Goal: Navigation & Orientation: Find specific page/section

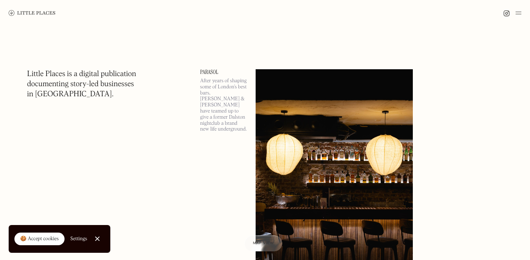
click at [97, 240] on div at bounding box center [97, 238] width 5 height 5
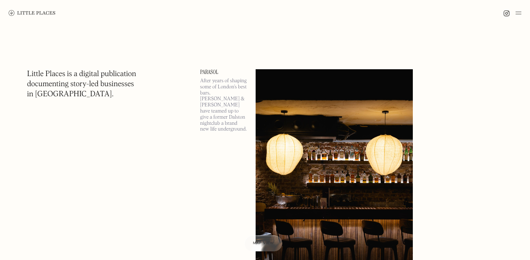
click at [521, 12] on div at bounding box center [265, 13] width 530 height 26
click at [517, 12] on img at bounding box center [518, 13] width 6 height 9
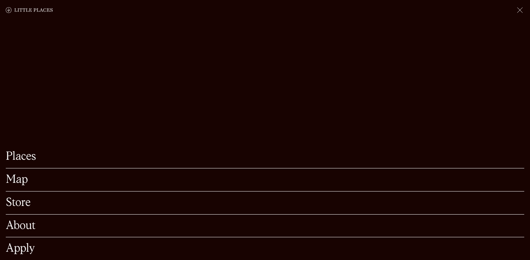
click at [18, 179] on link "Map" at bounding box center [265, 179] width 518 height 11
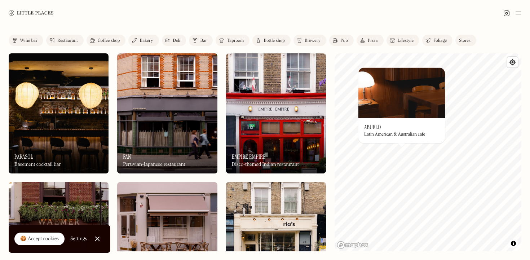
click at [27, 43] on div "Wine bar" at bounding box center [29, 41] width 18 height 4
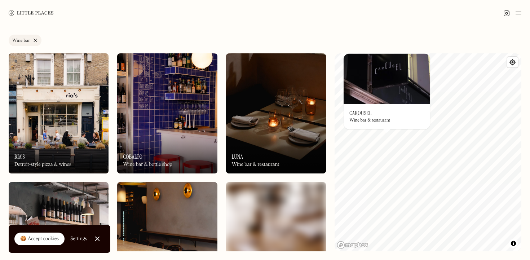
click at [393, 74] on img at bounding box center [386, 78] width 86 height 50
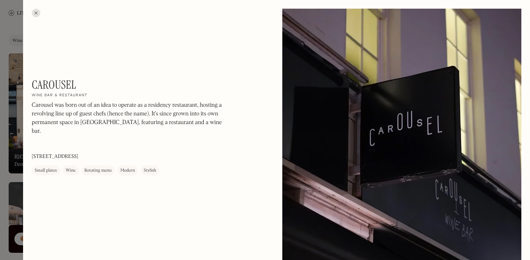
click at [106, 105] on p "Carousel was born out of an idea to operate as a residency restaurant, hosting …" at bounding box center [129, 118] width 195 height 35
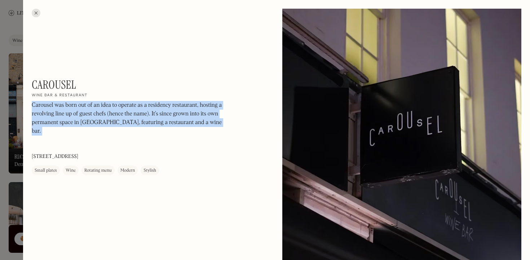
click at [106, 105] on p "Carousel was born out of an idea to operate as a residency restaurant, hosting …" at bounding box center [129, 118] width 195 height 35
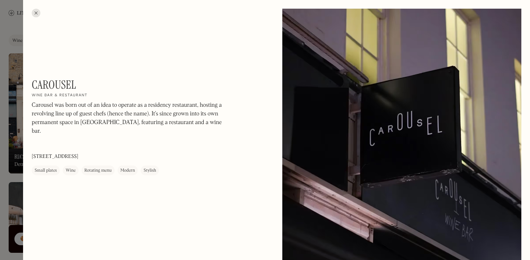
click at [114, 117] on p "Carousel was born out of an idea to operate as a residency restaurant, hosting …" at bounding box center [129, 118] width 195 height 35
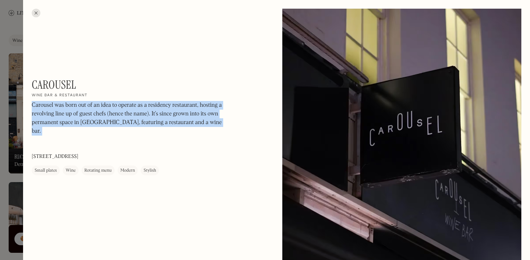
click at [114, 117] on p "Carousel was born out of an idea to operate as a residency restaurant, hosting …" at bounding box center [129, 118] width 195 height 35
click at [114, 123] on p "Carousel was born out of an idea to operate as a residency restaurant, hosting …" at bounding box center [129, 118] width 195 height 35
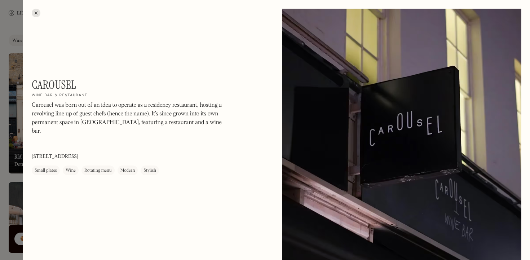
click at [17, 139] on div at bounding box center [265, 130] width 530 height 260
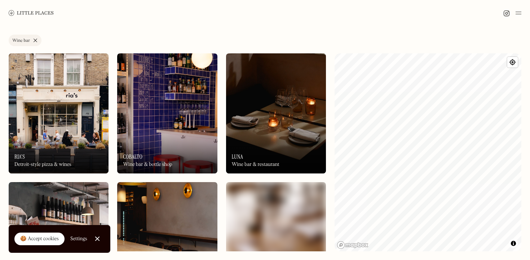
click at [34, 40] on link "Wine bar" at bounding box center [25, 41] width 33 height 12
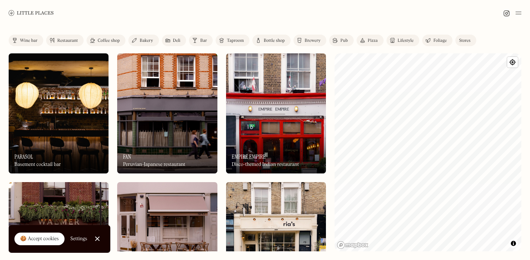
click at [346, 37] on link "Pub" at bounding box center [341, 41] width 25 height 12
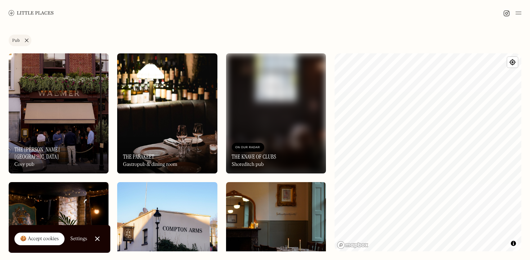
click at [24, 43] on link "Pub" at bounding box center [20, 41] width 23 height 12
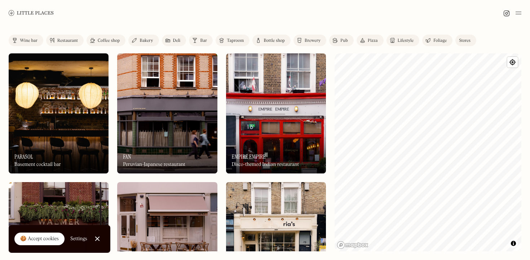
click at [315, 41] on div "Brewery" at bounding box center [312, 41] width 16 height 4
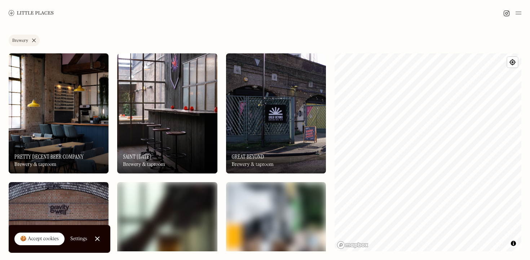
click at [30, 37] on link "Brewery" at bounding box center [24, 41] width 31 height 12
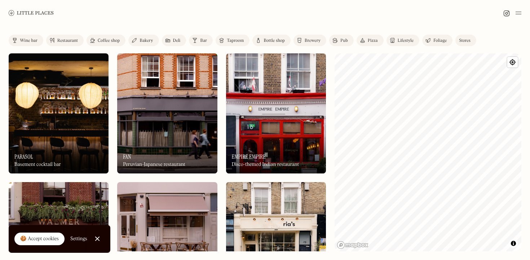
click at [197, 37] on img at bounding box center [194, 40] width 5 height 6
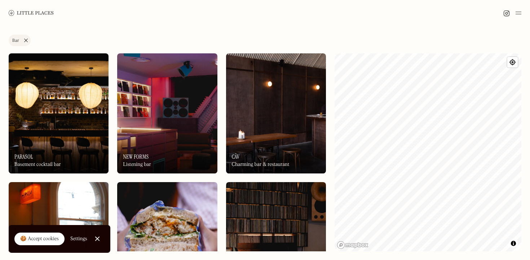
click at [27, 38] on link "Bar" at bounding box center [20, 41] width 22 height 12
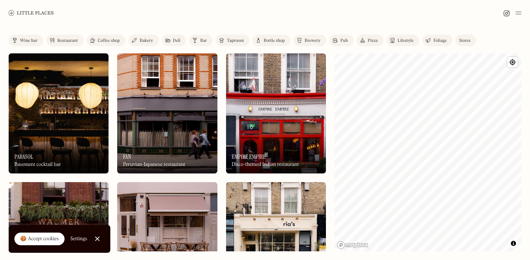
click at [29, 35] on link "Wine bar" at bounding box center [26, 41] width 35 height 12
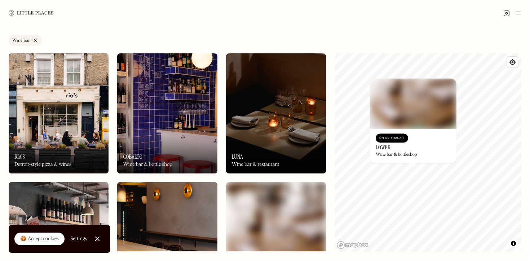
click at [418, 107] on img at bounding box center [413, 103] width 86 height 50
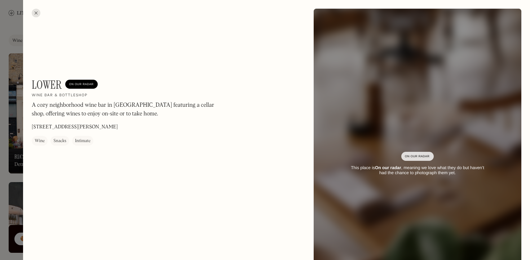
click at [42, 79] on h1 "Lower" at bounding box center [47, 85] width 30 height 14
copy h1 "Lower"
